Goal: Task Accomplishment & Management: Manage account settings

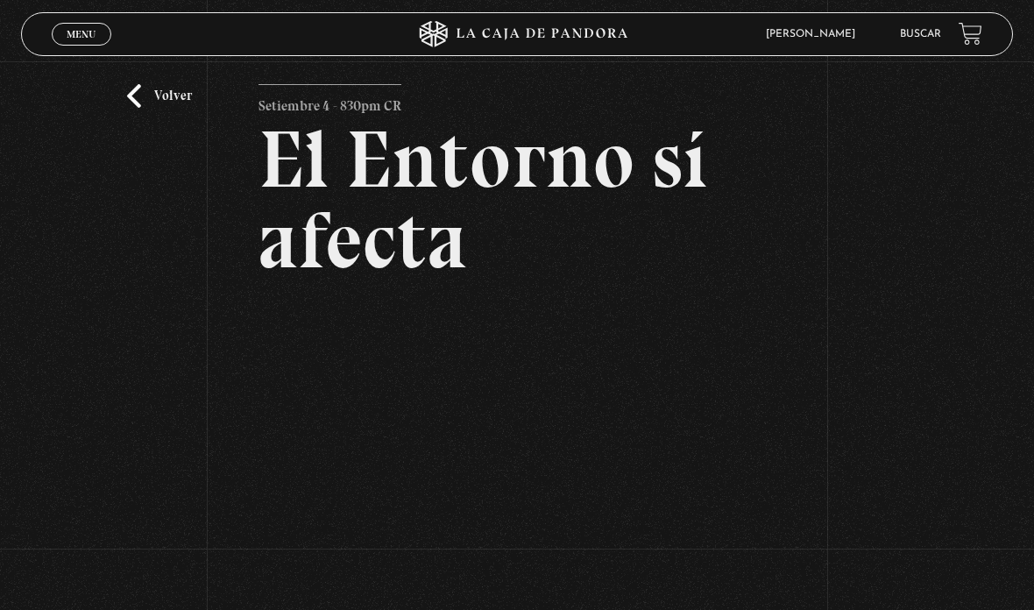
scroll to position [36, 0]
click at [137, 110] on link "Volver" at bounding box center [159, 98] width 65 height 24
click at [146, 110] on link "Volver" at bounding box center [159, 98] width 65 height 24
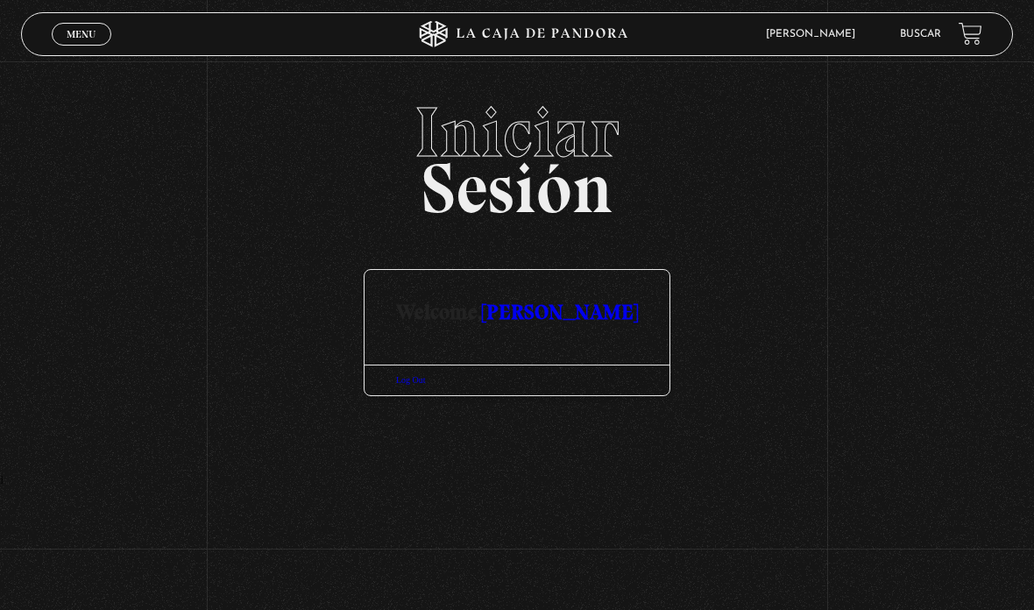
click at [783, 252] on link "Salir" at bounding box center [818, 243] width 129 height 46
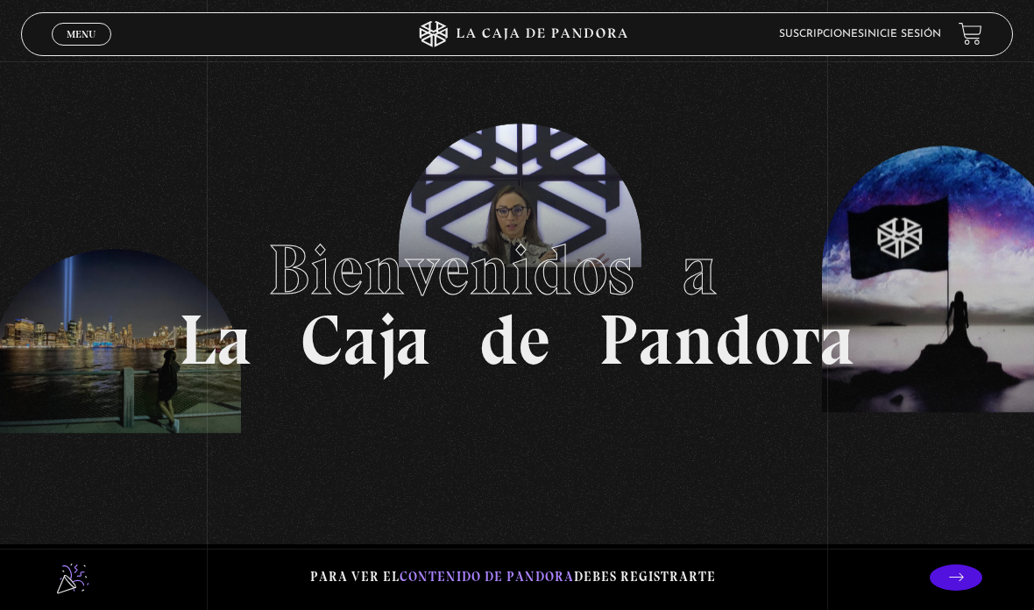
click at [485, 603] on div "Para ver el contenido de Pandora debes registrarte" at bounding box center [517, 577] width 1034 height 66
